Goal: Find specific page/section: Find specific page/section

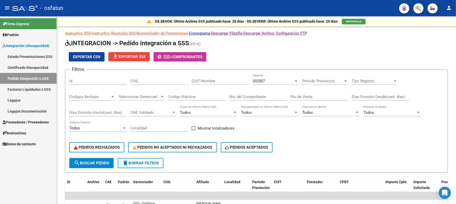
click at [22, 44] on span "Integración (discapacidad)" at bounding box center [26, 46] width 47 height 6
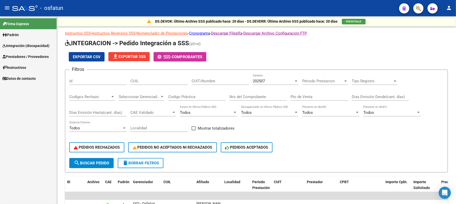
click at [22, 44] on span "Integración (discapacidad)" at bounding box center [26, 46] width 47 height 6
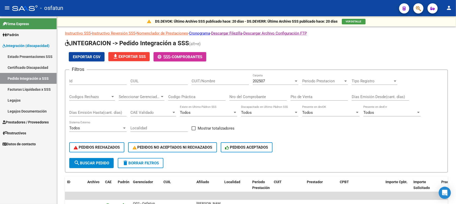
click at [12, 122] on span "Prestadores / Proveedores" at bounding box center [26, 122] width 46 height 6
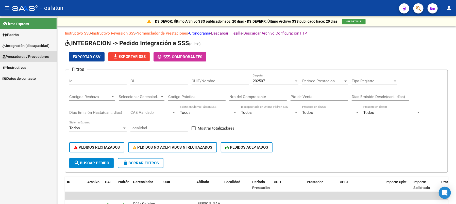
click at [25, 53] on link "Prestadores / Proveedores" at bounding box center [28, 56] width 57 height 11
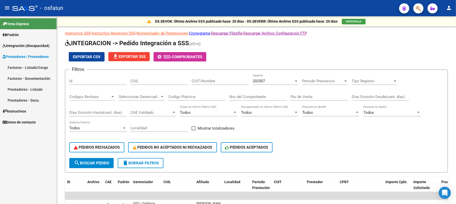
click at [24, 88] on link "Prestadores - Listado" at bounding box center [28, 89] width 57 height 11
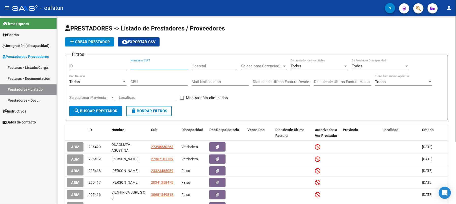
paste input "33714425299"
type input "33714425299"
click at [103, 110] on span "search Buscar Prestador" at bounding box center [96, 111] width 44 height 5
